Goal: Information Seeking & Learning: Find specific fact

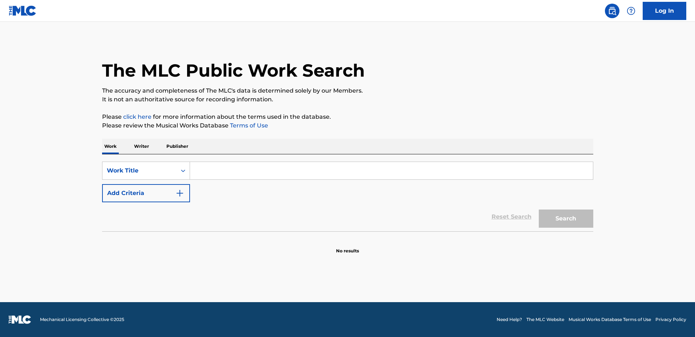
click at [489, 129] on p "Please review the Musical Works Database Terms of Use" at bounding box center [347, 125] width 491 height 9
click at [422, 176] on input "Search Form" at bounding box center [391, 170] width 403 height 17
type input "Wanna Be"
click at [191, 188] on div "SearchWithCriteria7b093196-34fd-4bc7-b870-345de0afcc48 Work Title Wanna Be Add …" at bounding box center [347, 182] width 491 height 41
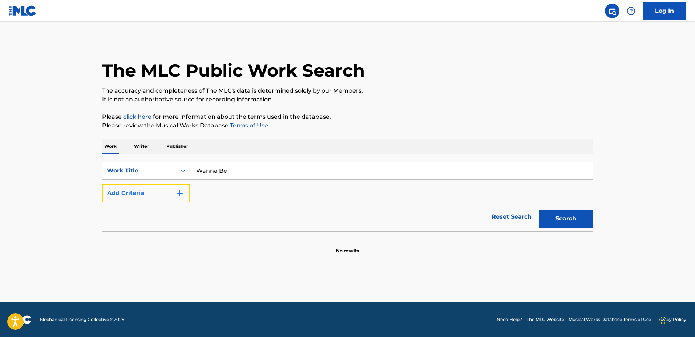
click at [177, 191] on img "Search Form" at bounding box center [179, 193] width 9 height 9
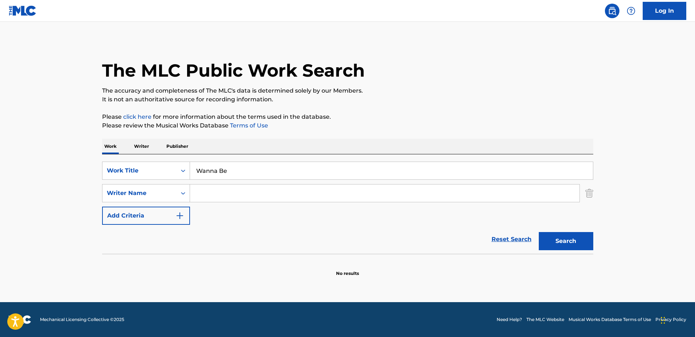
click at [235, 197] on input "Search Form" at bounding box center [384, 193] width 389 height 17
type input "[PERSON_NAME]"
click at [539, 232] on button "Search" at bounding box center [566, 241] width 54 height 18
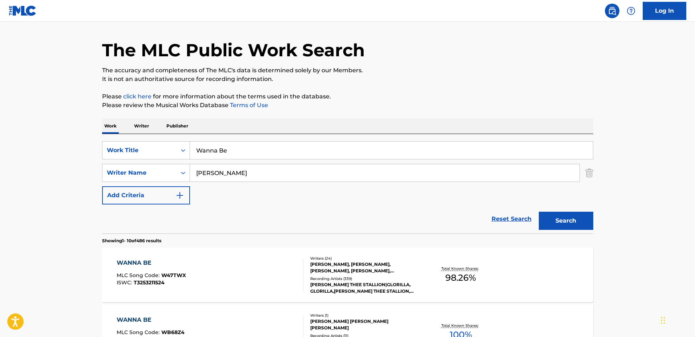
scroll to position [91, 0]
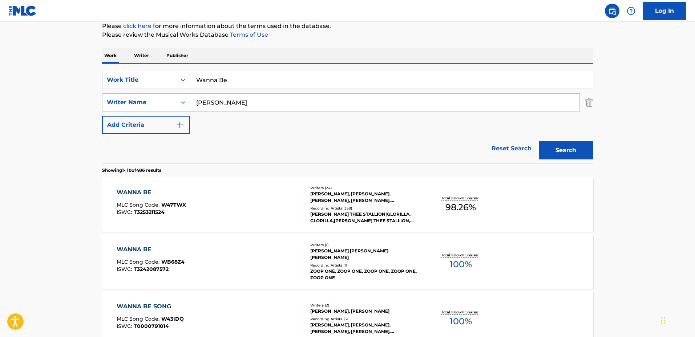
click at [427, 187] on div "WANNA BE MLC Song Code : W47TWX ISWC : T3253211524 Writers ( 24 ) [PERSON_NAME]…" at bounding box center [347, 204] width 491 height 54
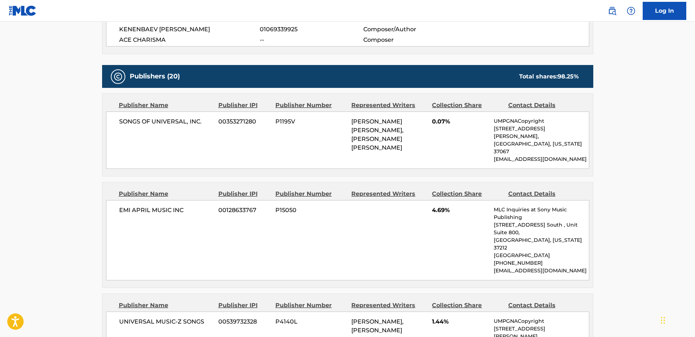
scroll to position [726, 0]
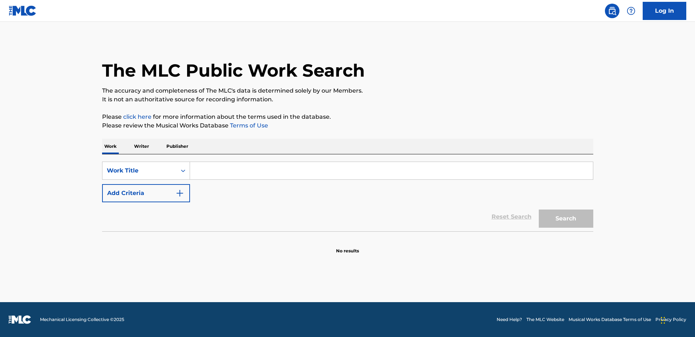
click at [460, 165] on input "Search Form" at bounding box center [391, 170] width 403 height 17
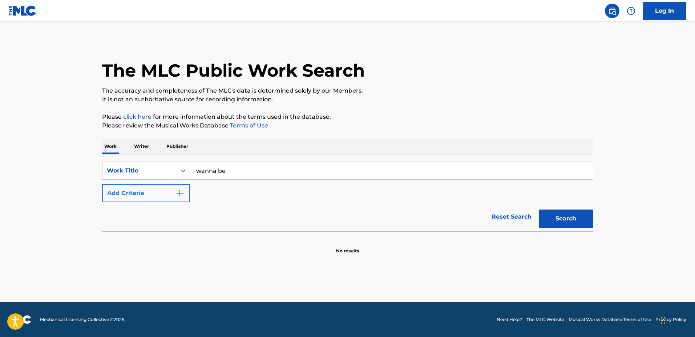
type input "wanna be"
click at [183, 198] on button "Add Criteria" at bounding box center [146, 193] width 88 height 18
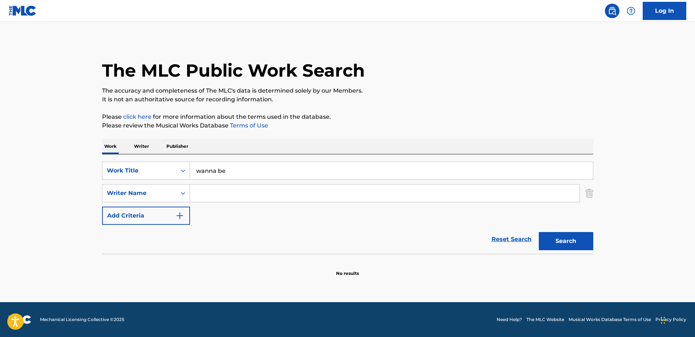
drag, startPoint x: 183, startPoint y: 198, endPoint x: 200, endPoint y: 197, distance: 16.4
click at [200, 197] on input "Search Form" at bounding box center [384, 193] width 389 height 17
type input "jorge"
click at [539, 232] on button "Search" at bounding box center [566, 241] width 54 height 18
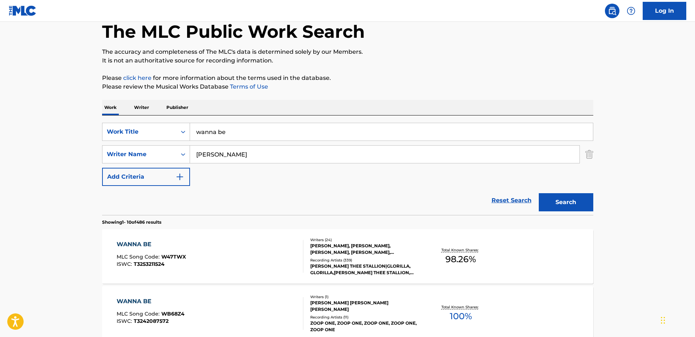
scroll to position [45, 0]
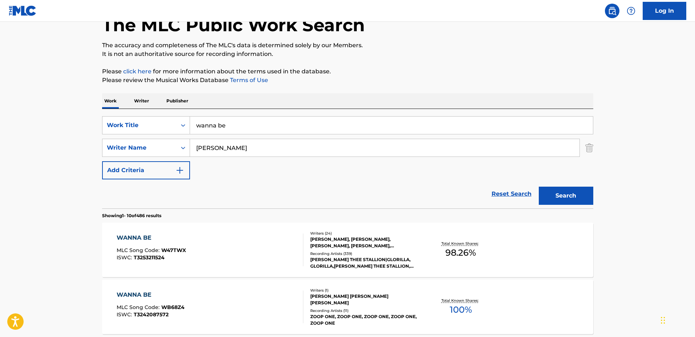
click at [403, 228] on div "WANNA BE MLC Song Code : W47TWX ISWC : T3253211524 Writers ( 24 ) JORDAN HOUSTO…" at bounding box center [347, 250] width 491 height 54
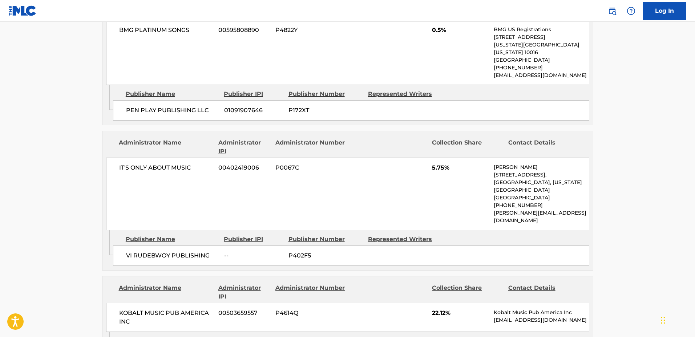
scroll to position [2769, 0]
